Goal: Transaction & Acquisition: Download file/media

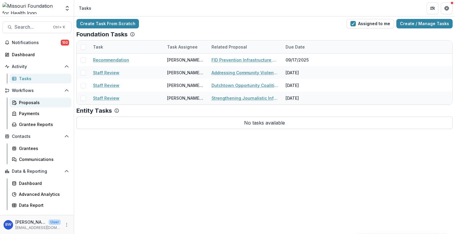
click at [20, 102] on div "Proposals" at bounding box center [43, 102] width 48 height 6
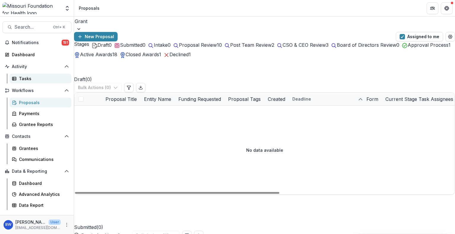
click at [23, 82] on link "Tasks" at bounding box center [40, 79] width 62 height 10
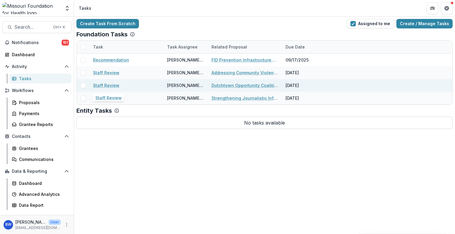
click at [107, 84] on link "Staff Review" at bounding box center [106, 85] width 26 height 6
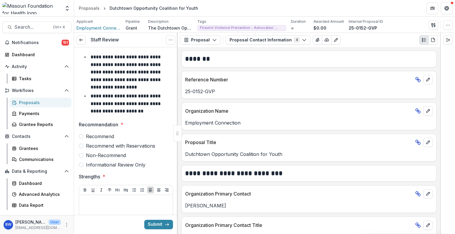
click at [266, 10] on header "Proposals Dutchtown Opportunity Coalition for Youth" at bounding box center [264, 8] width 381 height 16
click at [337, 9] on header "Proposals Dutchtown Opportunity Coalition for Youth" at bounding box center [264, 8] width 381 height 16
click at [434, 20] on div "Applicant Employment Connection Pipeline Grant Description Description Tags Fir…" at bounding box center [264, 25] width 376 height 12
click at [433, 24] on icon "button" at bounding box center [433, 25] width 5 height 5
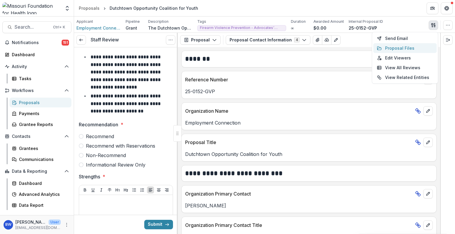
click at [408, 48] on button "Proposal Files" at bounding box center [404, 48] width 63 height 10
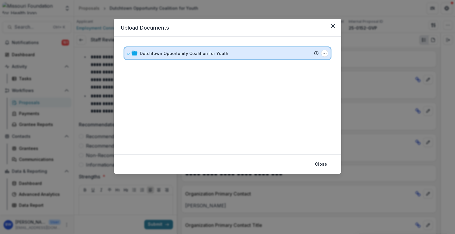
click at [127, 54] on icon at bounding box center [129, 54] width 4 height 4
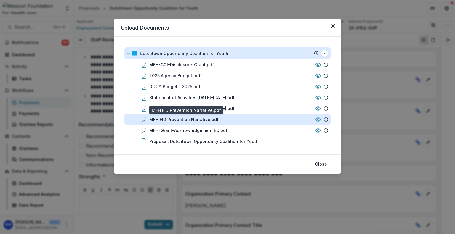
click at [190, 119] on div "MFH FID Prevention Narrative.pdf" at bounding box center [183, 119] width 69 height 6
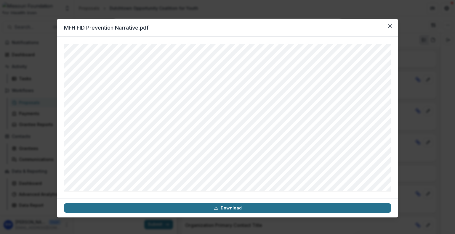
click at [256, 207] on link "Download" at bounding box center [227, 207] width 327 height 9
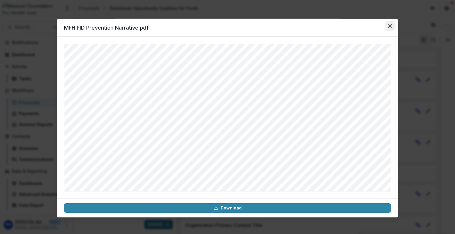
click at [387, 23] on button "Close" at bounding box center [389, 25] width 9 height 9
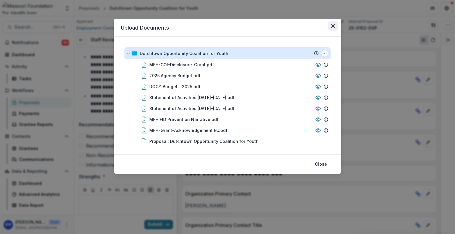
click at [335, 30] on button "Close" at bounding box center [332, 25] width 9 height 9
